Goal: Find specific page/section: Find specific page/section

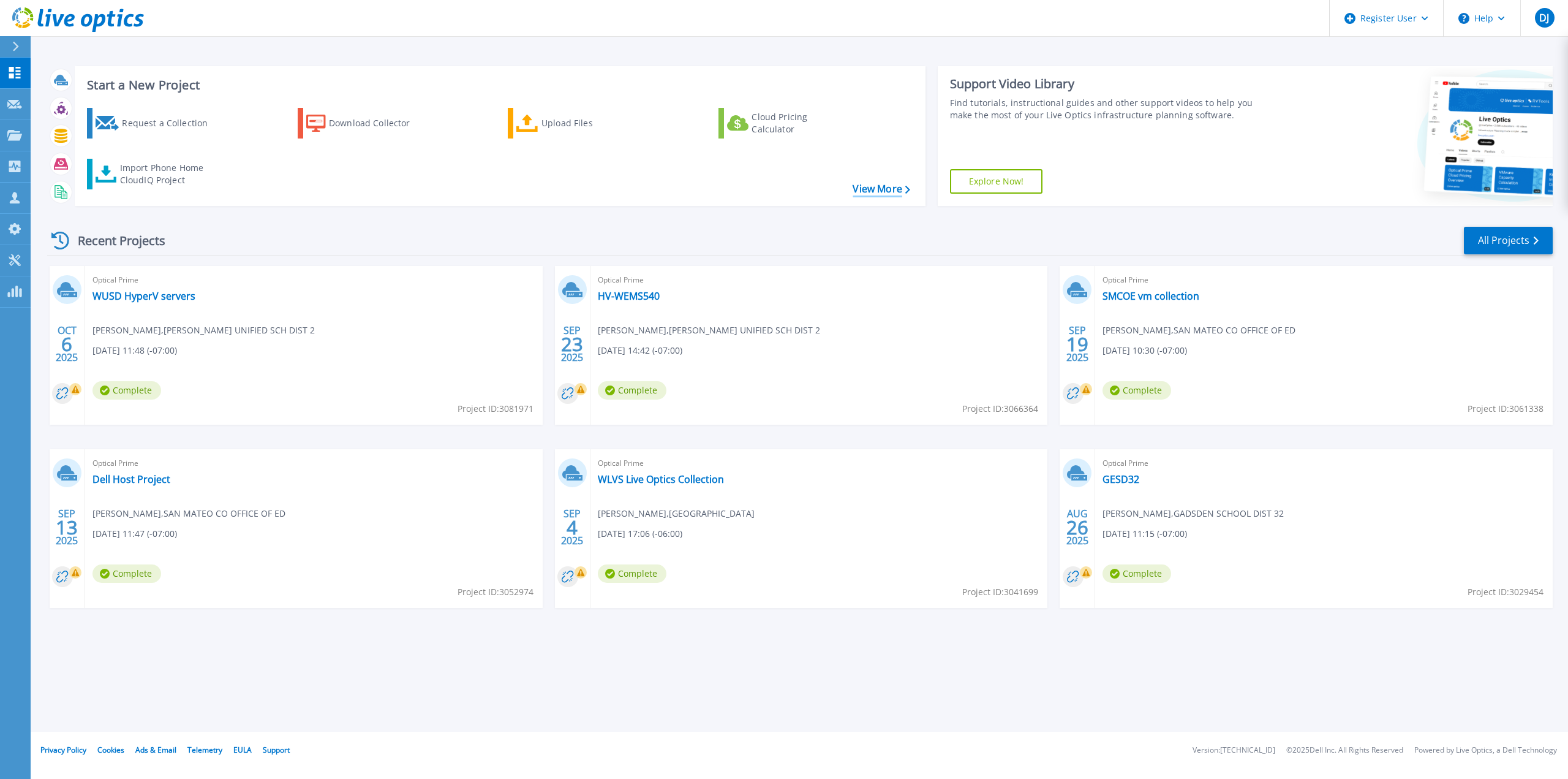
click at [897, 191] on link "View More" at bounding box center [881, 189] width 57 height 12
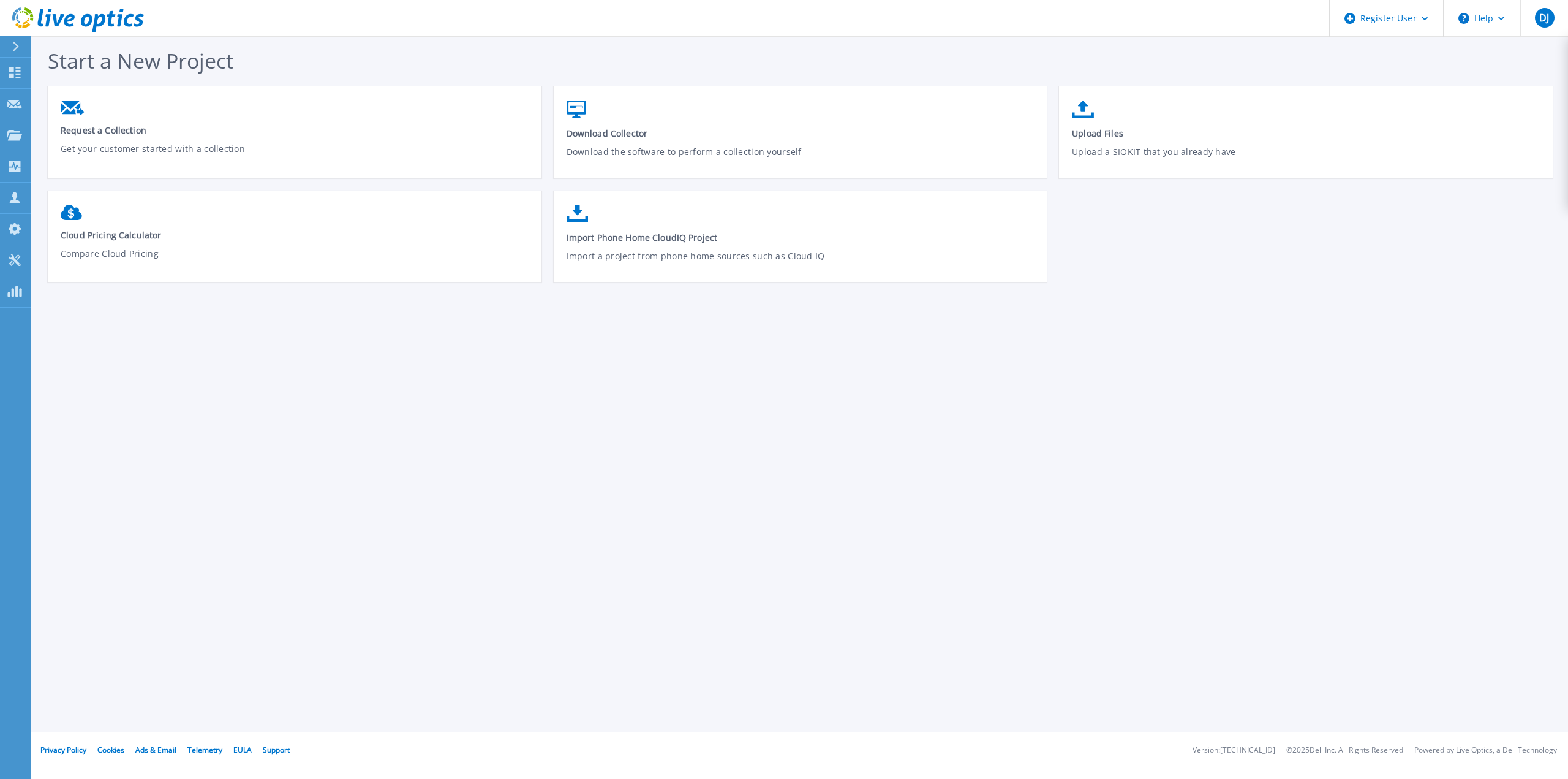
click at [25, 18] on icon at bounding box center [78, 20] width 132 height 25
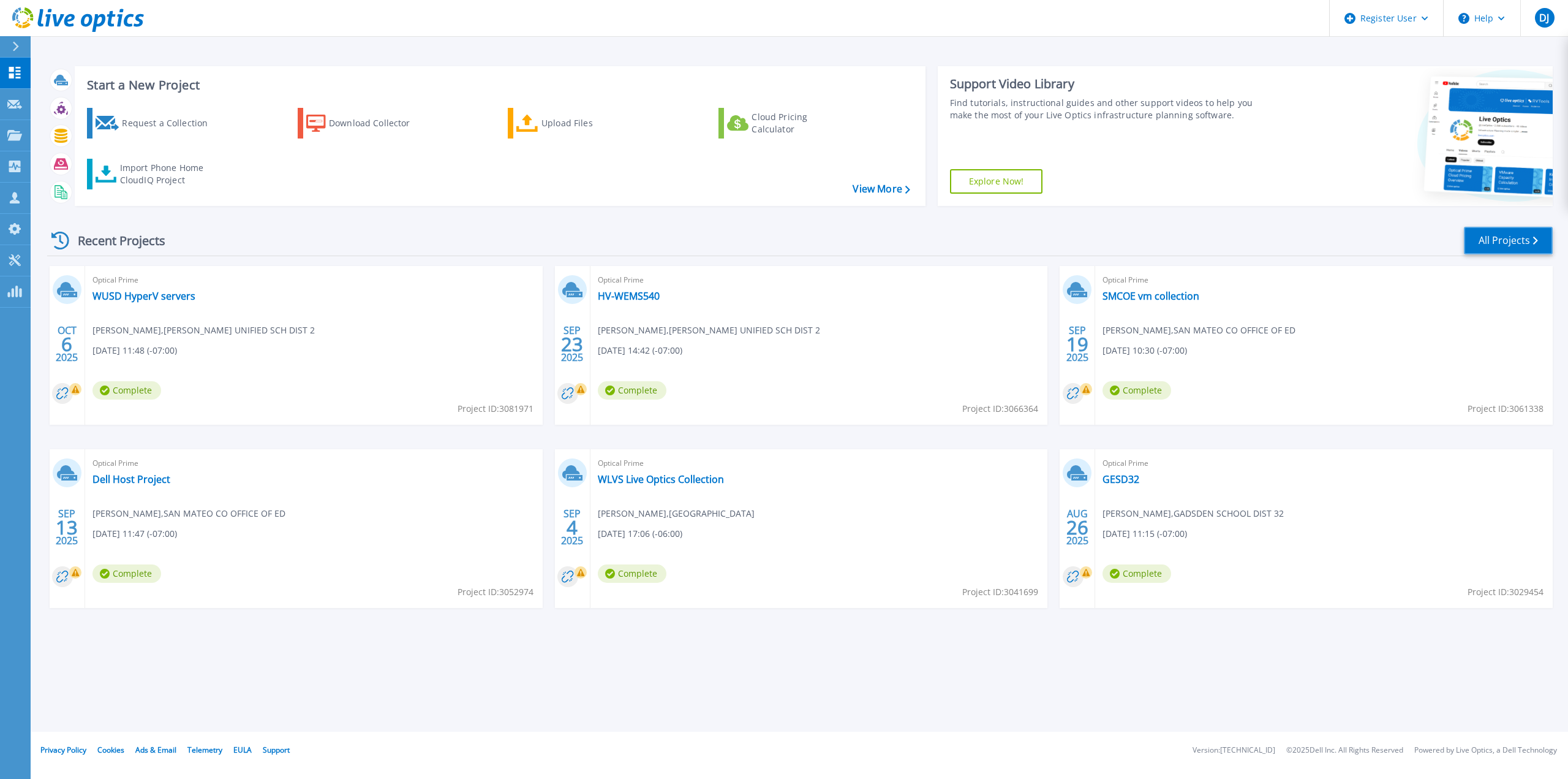
click at [1502, 243] on link "All Projects" at bounding box center [1508, 240] width 89 height 28
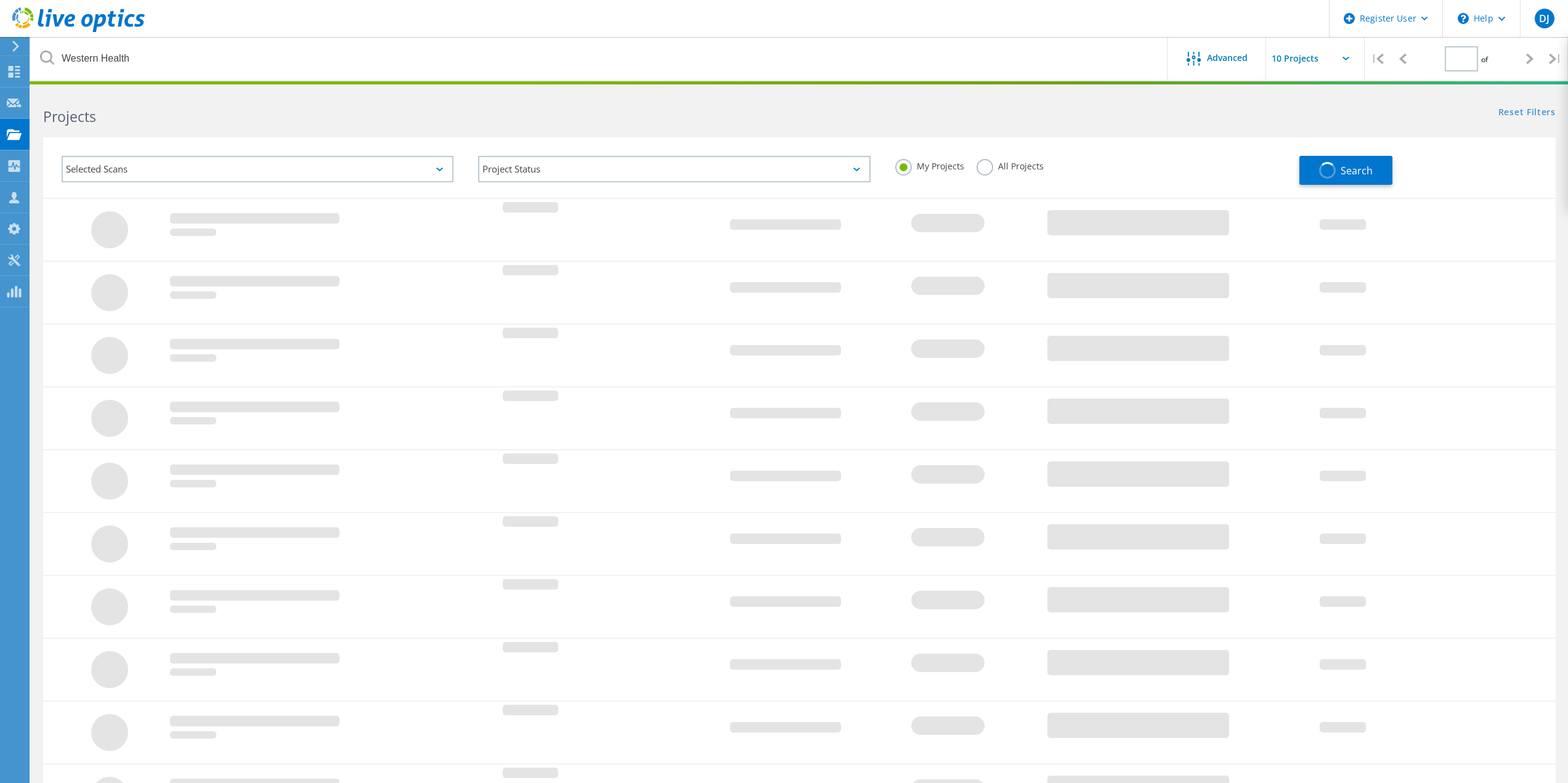
type input "1"
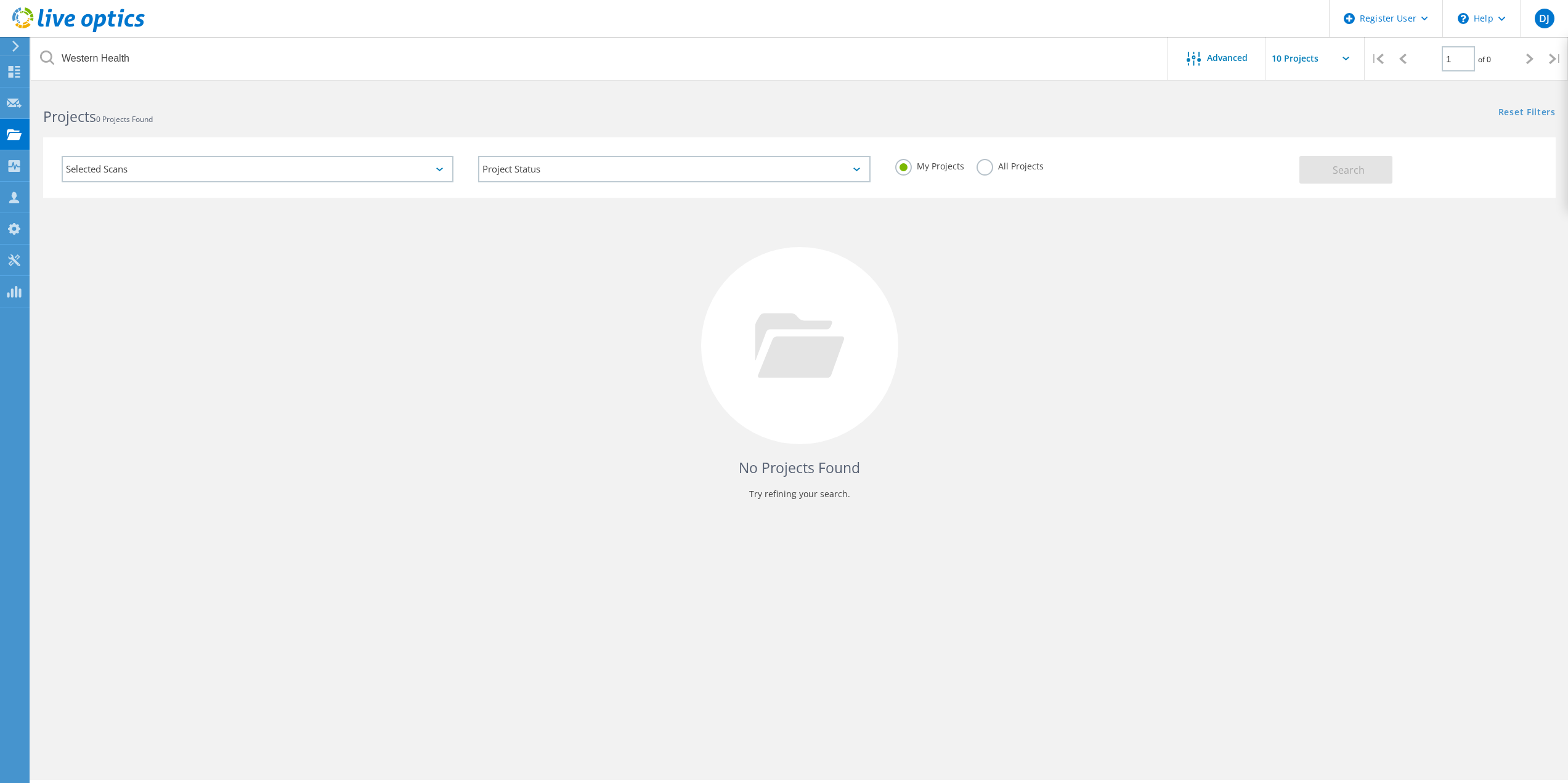
click at [983, 166] on label "All Projects" at bounding box center [1010, 165] width 67 height 12
click at [0, 0] on input "All Projects" at bounding box center [0, 0] width 0 height 0
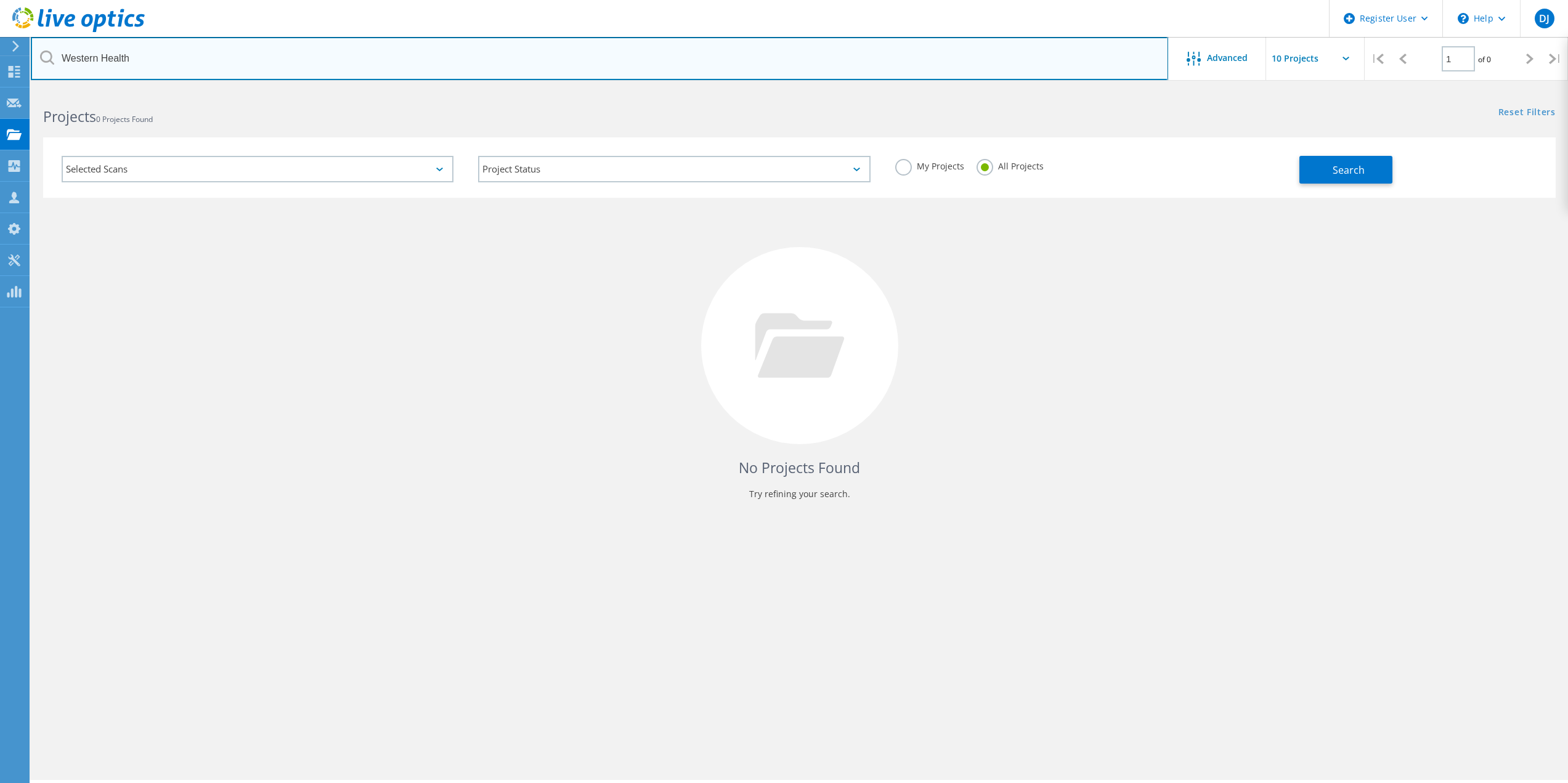
click at [143, 61] on input "Western Health" at bounding box center [600, 59] width 1137 height 43
drag, startPoint x: 136, startPoint y: 58, endPoint x: 15, endPoint y: 59, distance: 121.0
click at [15, 89] on div "Register User \n Help Explore Helpful Articles Contact Support DJ Dell User Dav…" at bounding box center [784, 453] width 1568 height 727
click at [131, 58] on input "Western Health" at bounding box center [600, 59] width 1137 height 43
drag, startPoint x: 140, startPoint y: 57, endPoint x: 64, endPoint y: 54, distance: 76.1
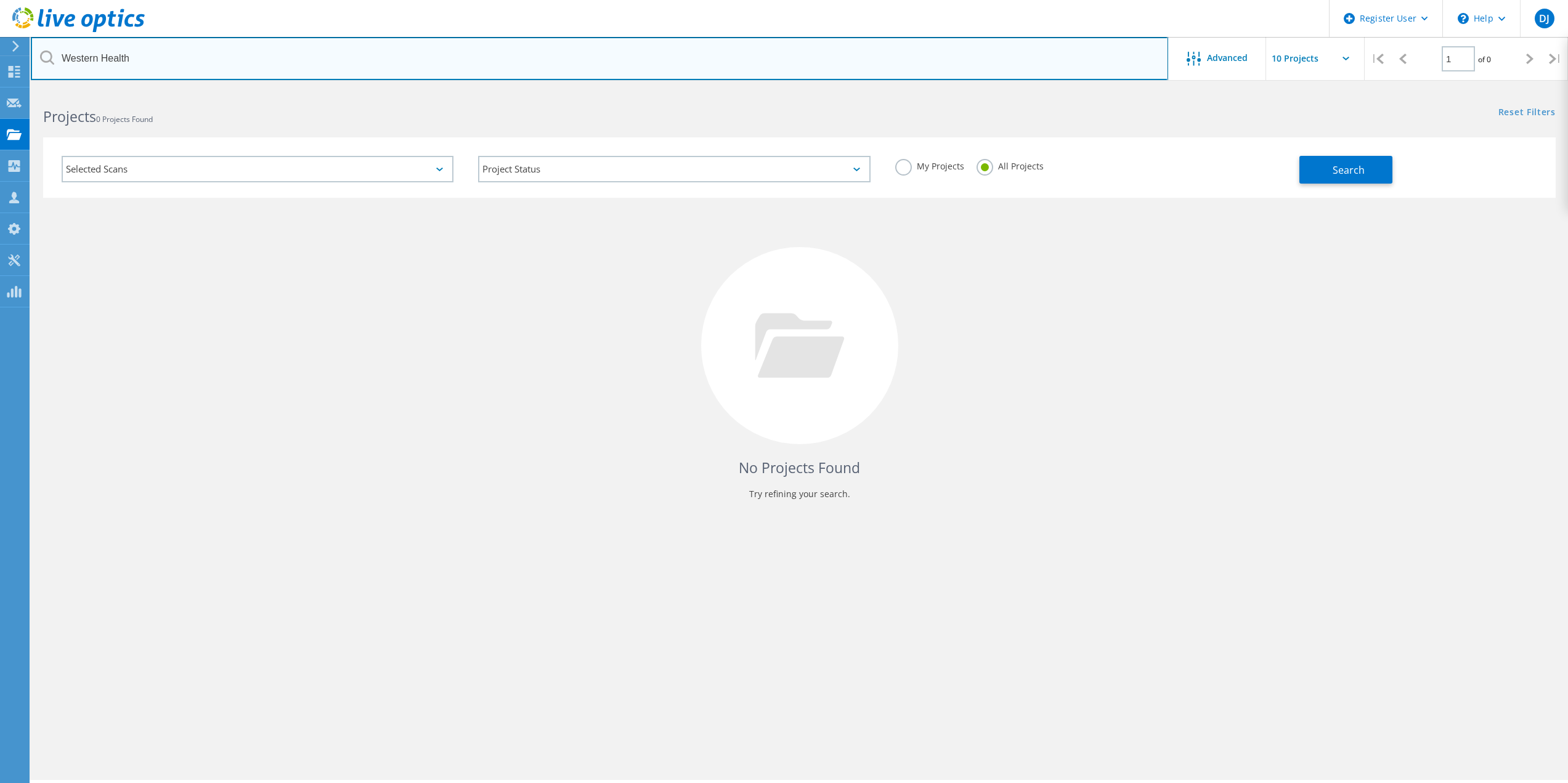
click at [64, 54] on input "Western Health" at bounding box center [600, 59] width 1137 height 43
click at [176, 60] on input "text" at bounding box center [600, 59] width 1137 height 43
type input "Southwestern"
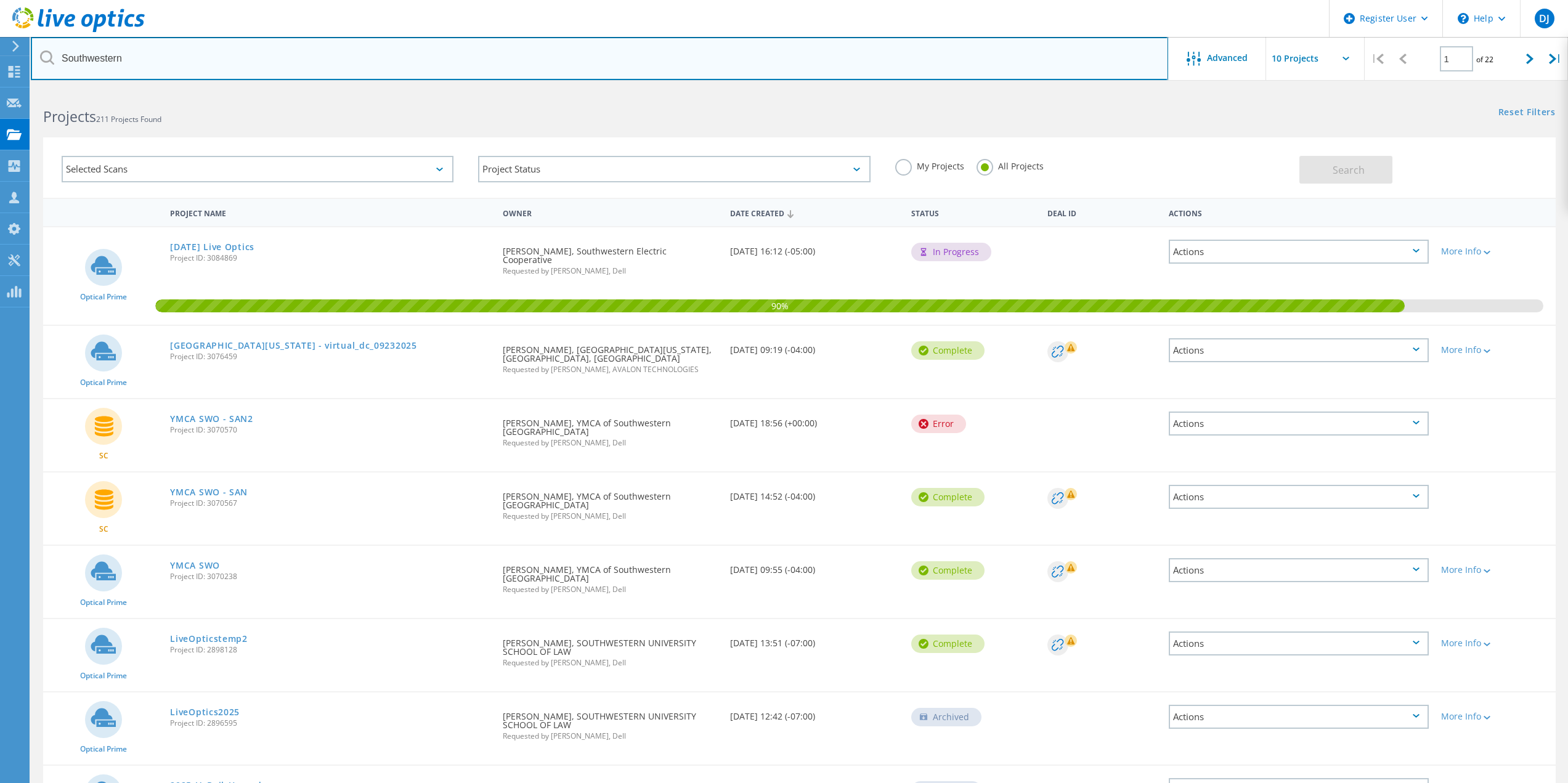
click at [140, 62] on input "Southwestern" at bounding box center [600, 59] width 1137 height 43
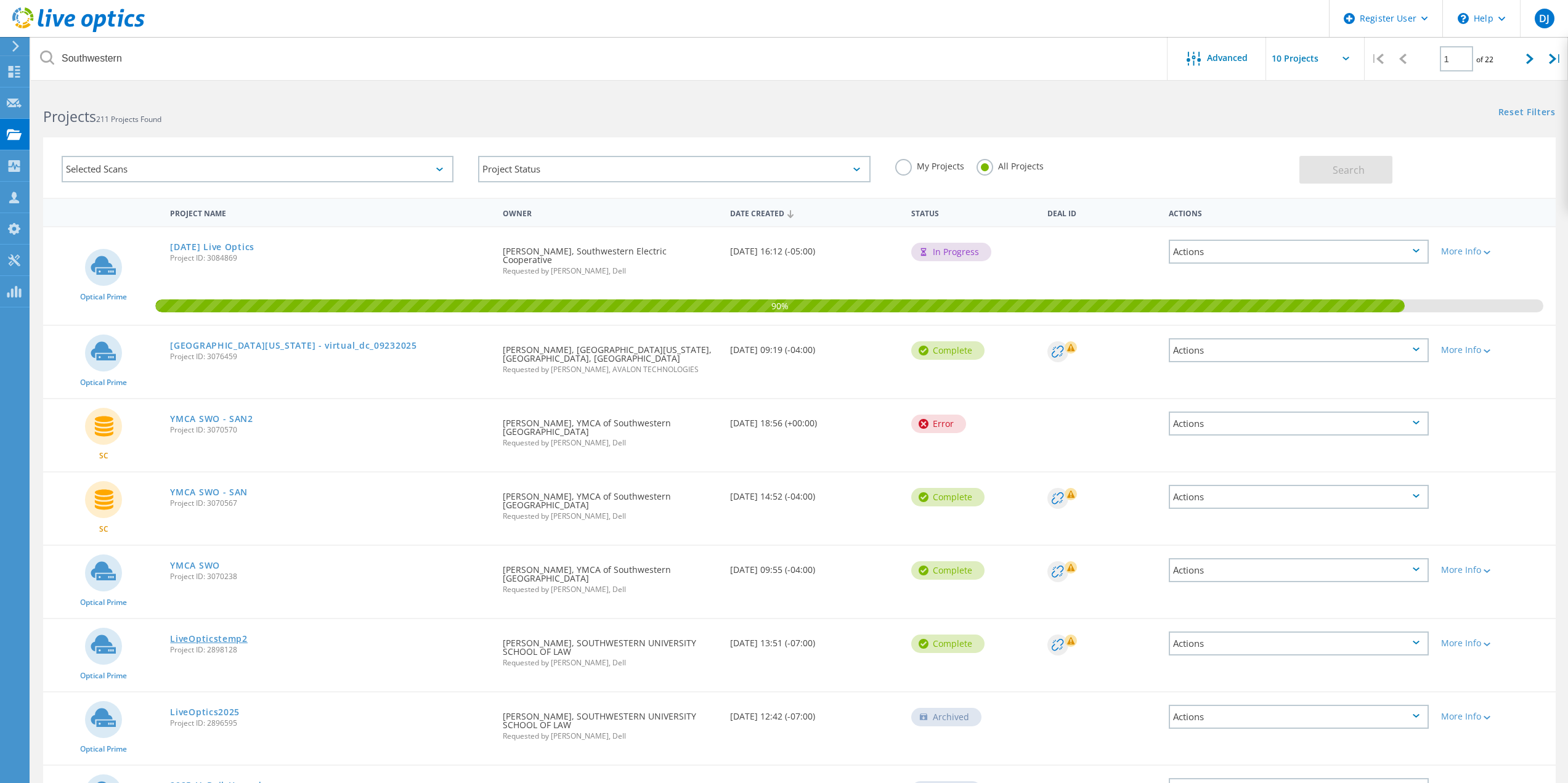
click at [207, 635] on link "LiveOpticstemp2" at bounding box center [209, 639] width 77 height 9
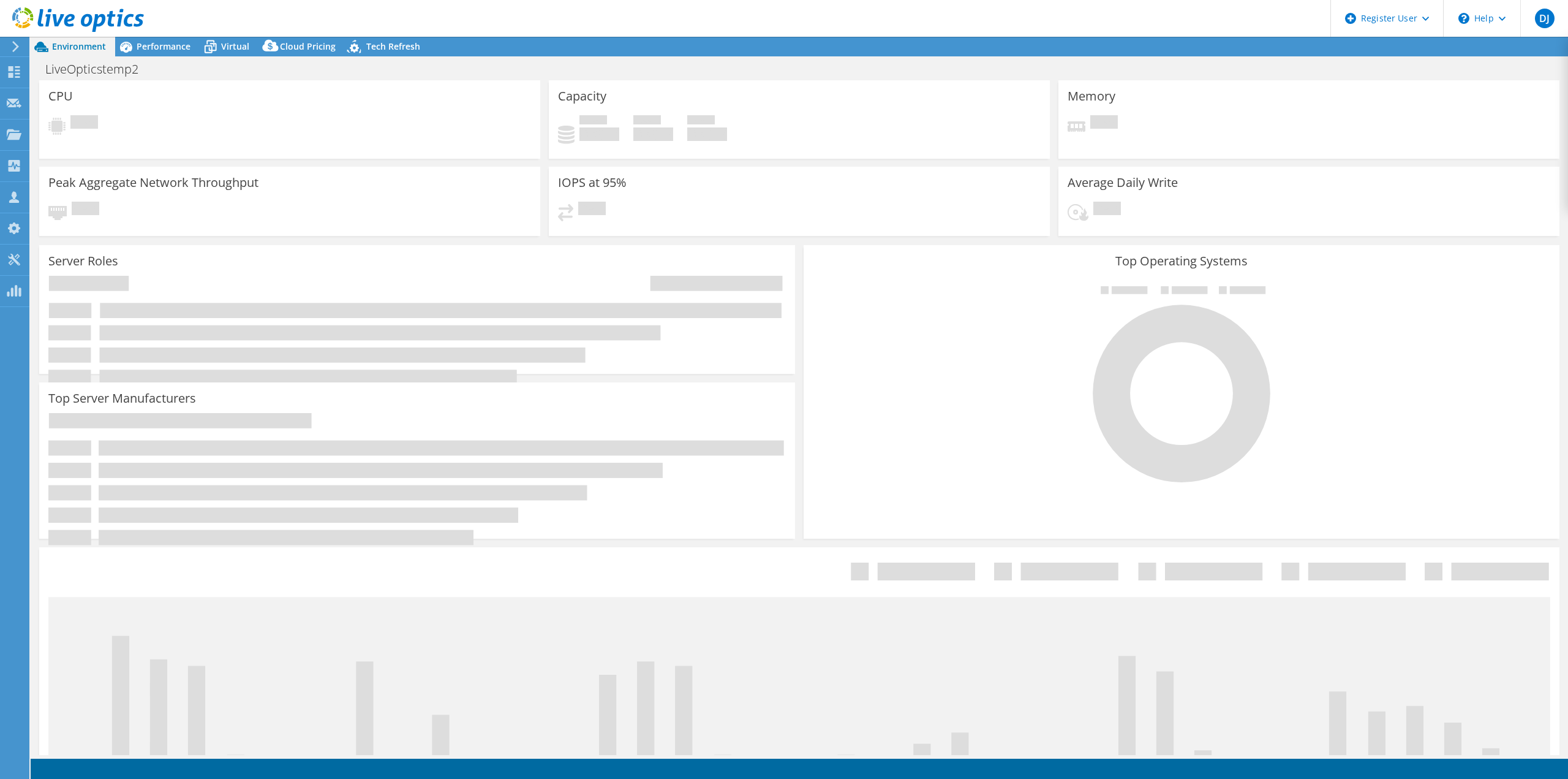
select select "USWest"
select select "USD"
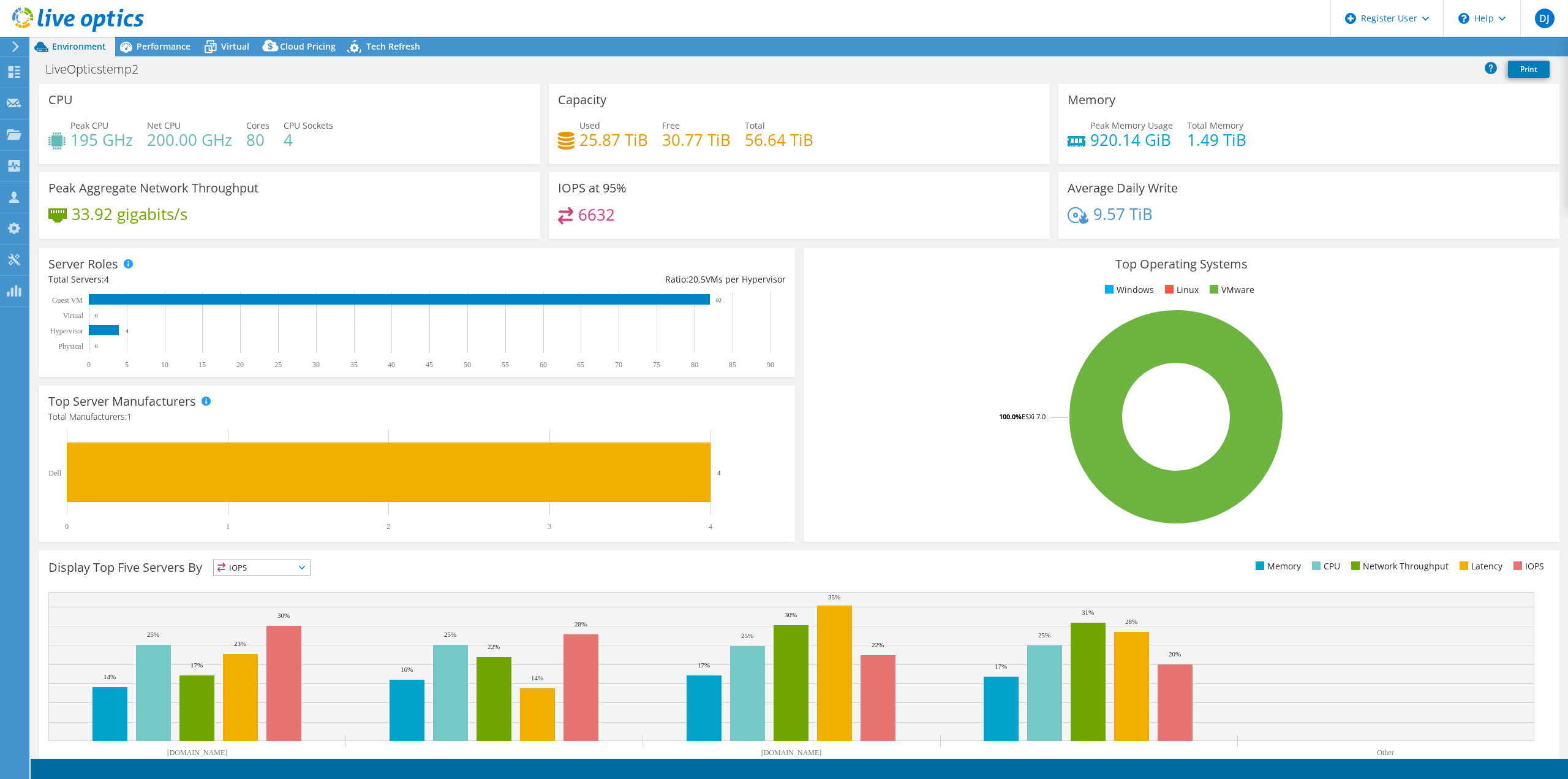
click at [170, 42] on span "Performance" at bounding box center [164, 46] width 54 height 12
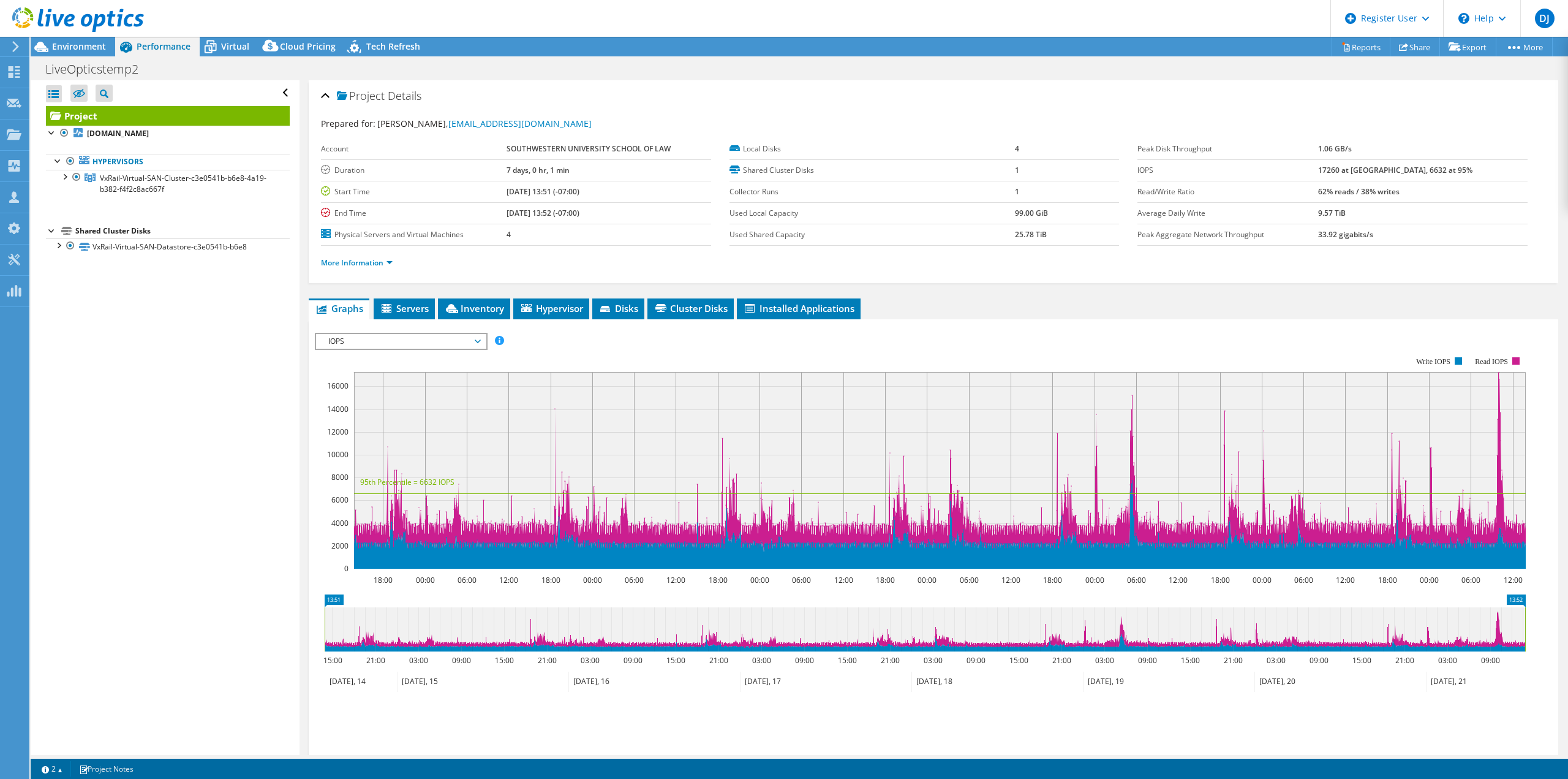
click at [164, 49] on span "Performance" at bounding box center [164, 46] width 54 height 12
click at [557, 305] on span "Hypervisor" at bounding box center [551, 308] width 64 height 12
